Goal: Task Accomplishment & Management: Manage account settings

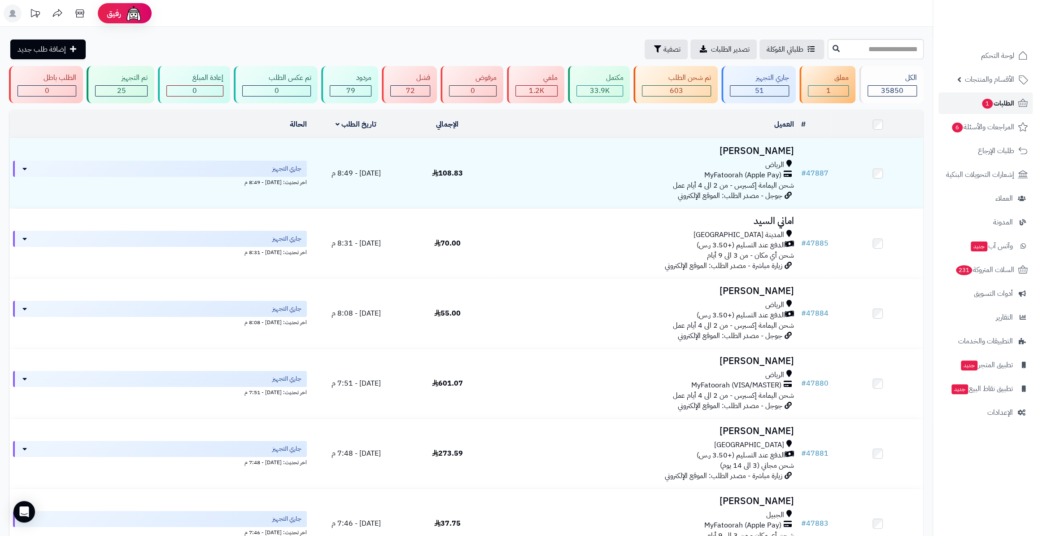
click at [1005, 112] on link "الطلبات 1" at bounding box center [985, 103] width 94 height 22
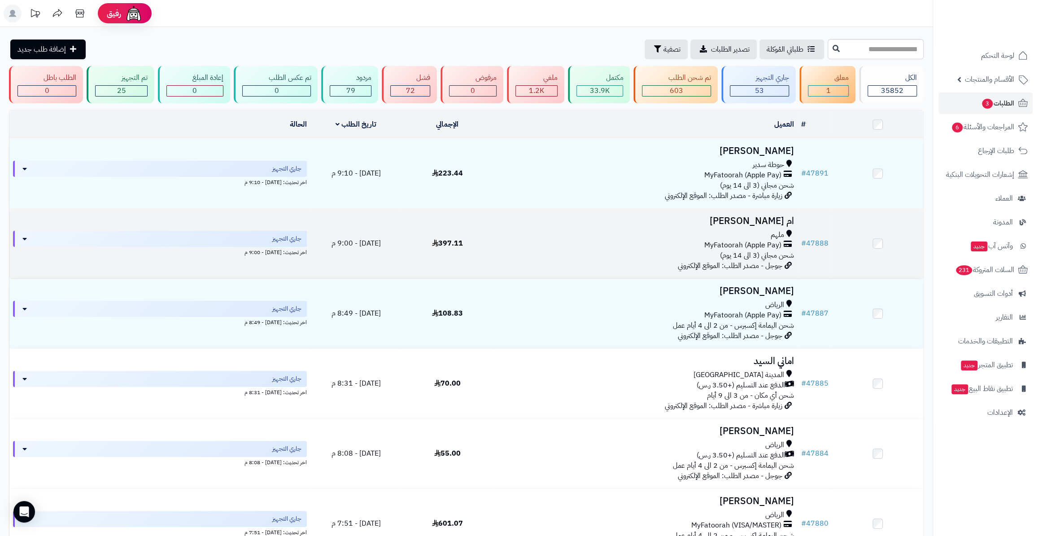
click at [833, 243] on td at bounding box center [878, 244] width 92 height 70
click at [827, 243] on link "# 47888" at bounding box center [814, 243] width 27 height 11
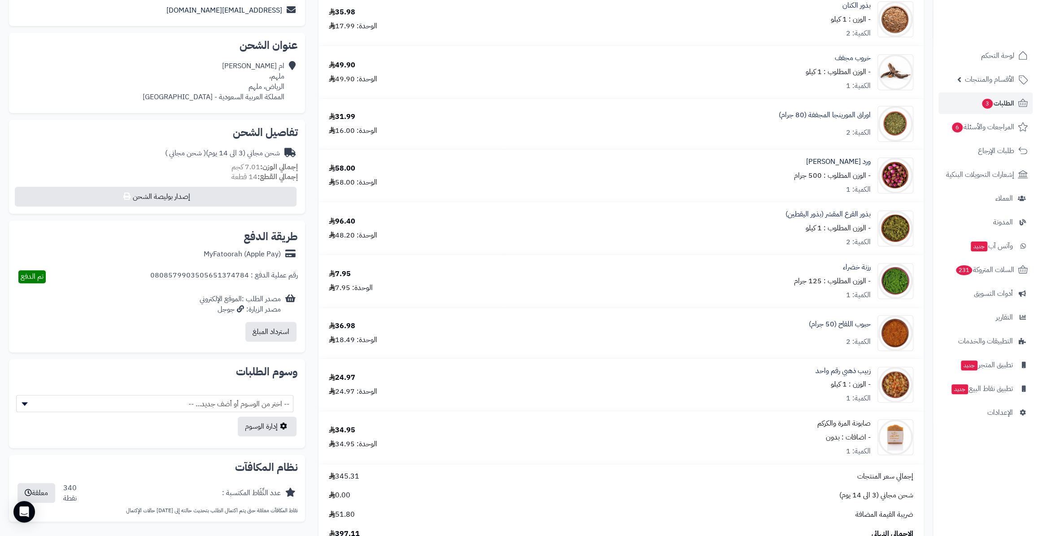
scroll to position [326, 0]
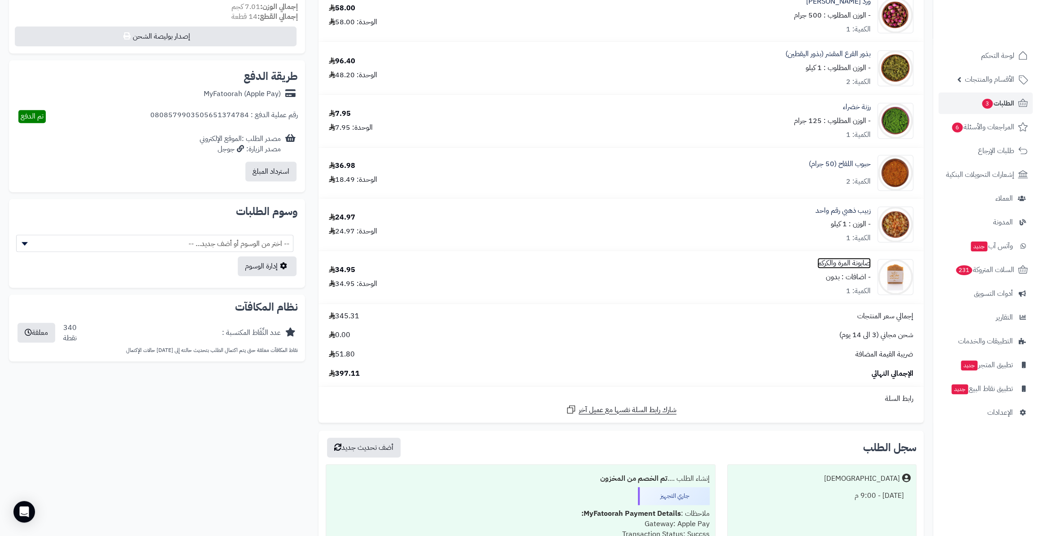
click at [838, 267] on link "صابونة المرة والكركم" at bounding box center [843, 263] width 53 height 10
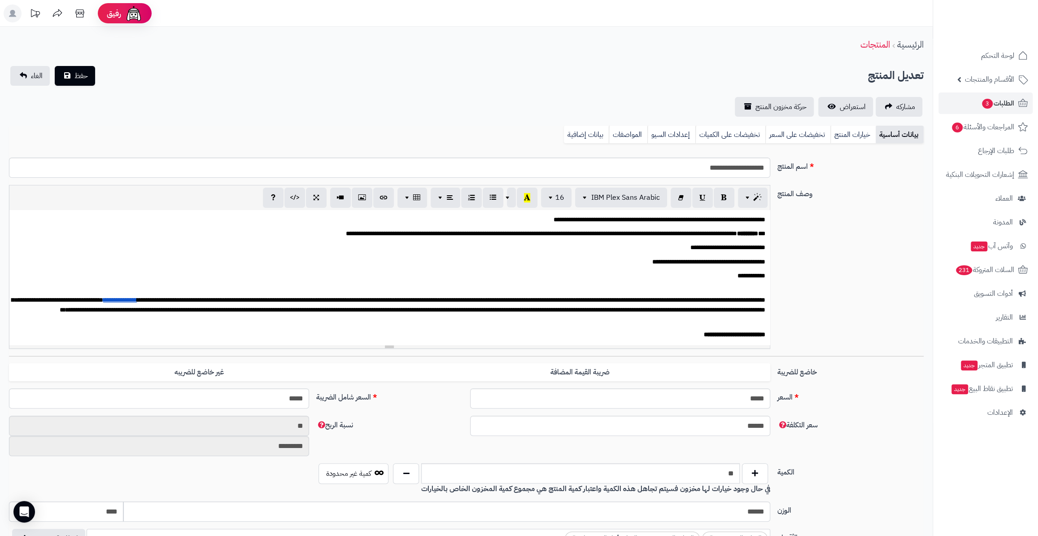
scroll to position [238, 0]
click at [987, 107] on span "3" at bounding box center [987, 104] width 11 height 10
